Goal: Information Seeking & Learning: Find specific page/section

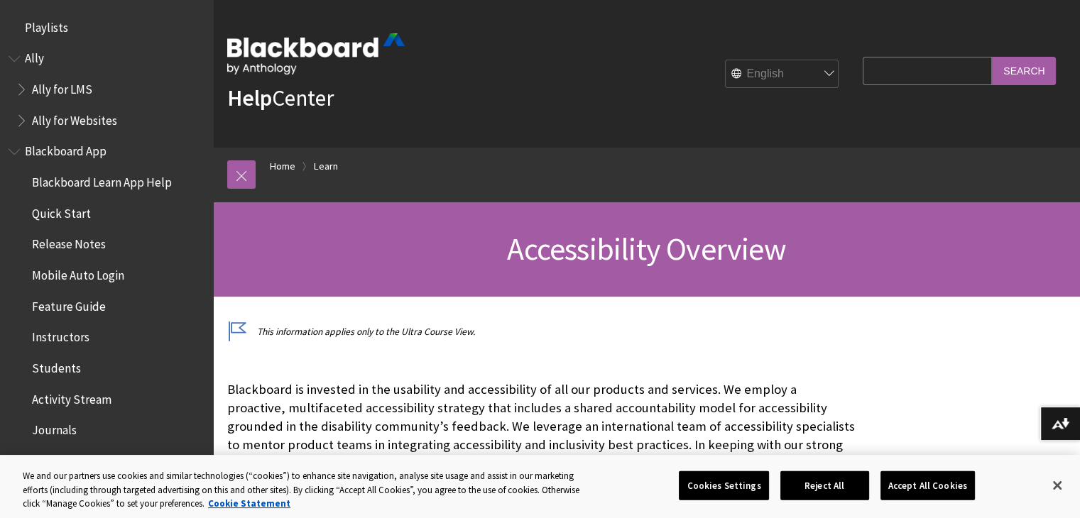
click at [917, 65] on input "Search Query" at bounding box center [927, 71] width 129 height 28
type input "student services"
click at [992, 57] on input "Search" at bounding box center [1024, 71] width 64 height 28
click at [1012, 72] on input "Search" at bounding box center [1024, 71] width 64 height 28
